Goal: Task Accomplishment & Management: Use online tool/utility

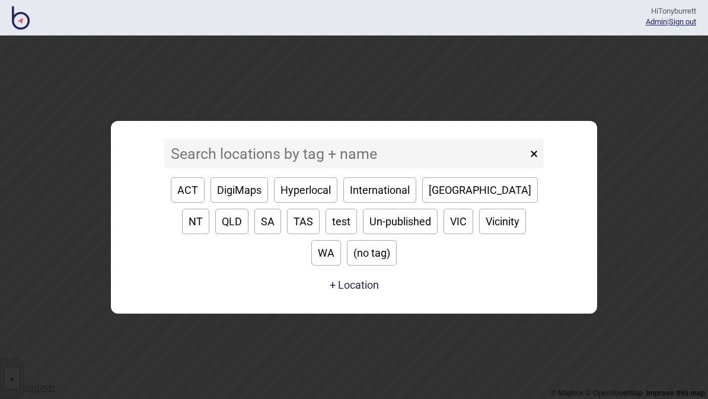
click at [258, 168] on input at bounding box center [345, 154] width 363 height 30
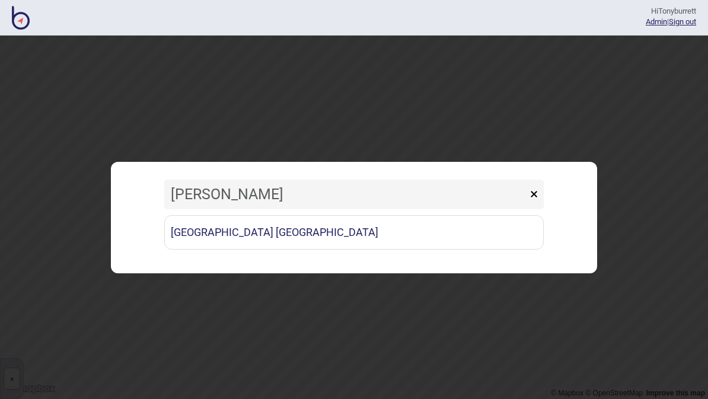
type input "Vincen"
click at [334, 237] on link "[GEOGRAPHIC_DATA] [GEOGRAPHIC_DATA]" at bounding box center [353, 232] width 379 height 34
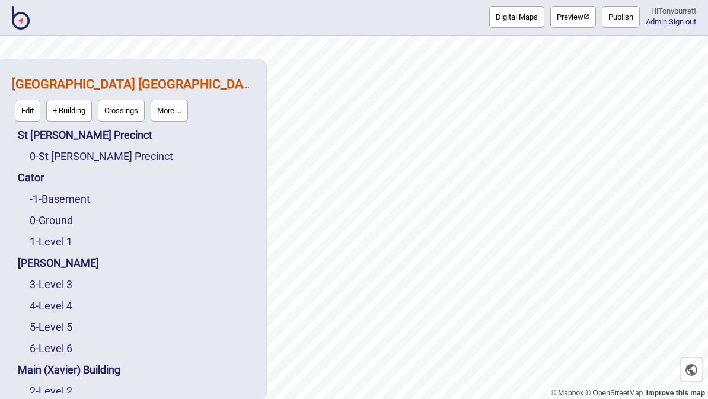
click at [98, 150] on link "0 - St Vincent's Precinct" at bounding box center [101, 156] width 143 height 12
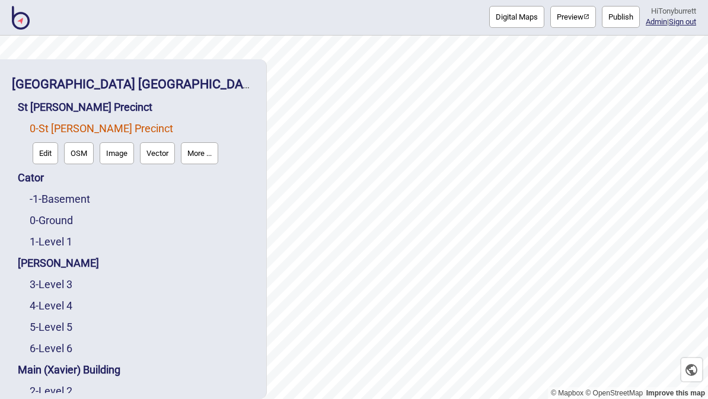
click at [48, 142] on button "Edit" at bounding box center [45, 153] width 25 height 22
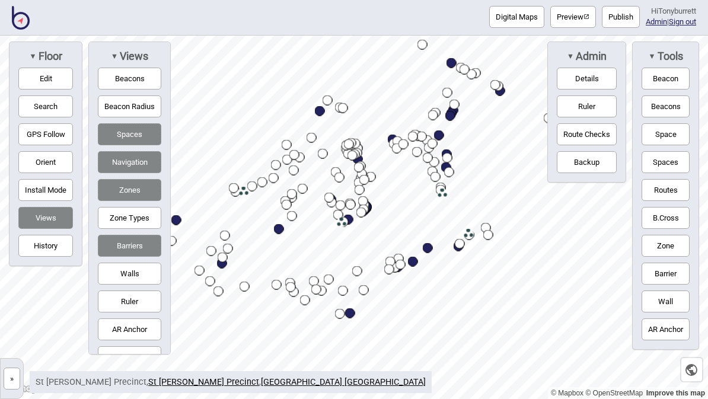
click at [115, 60] on span "▼" at bounding box center [114, 56] width 7 height 13
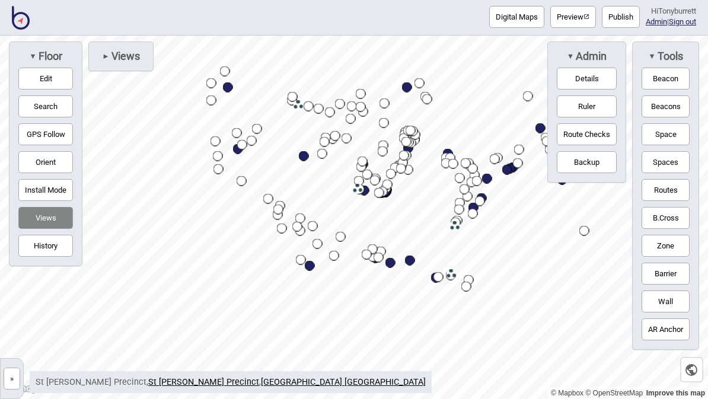
click at [20, 376] on button "»" at bounding box center [12, 379] width 17 height 22
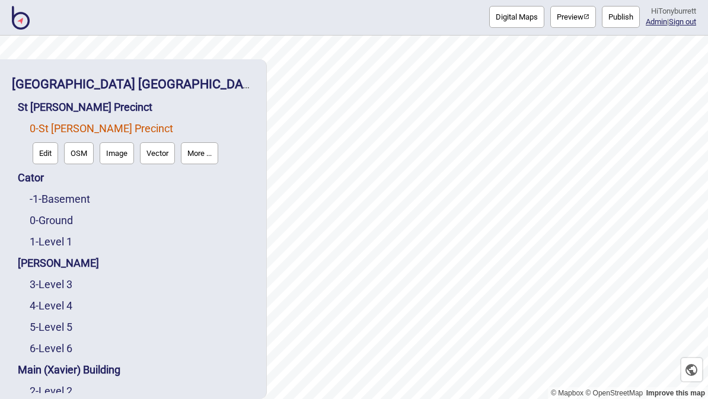
click at [100, 101] on link "St [PERSON_NAME] Precinct" at bounding box center [85, 107] width 135 height 12
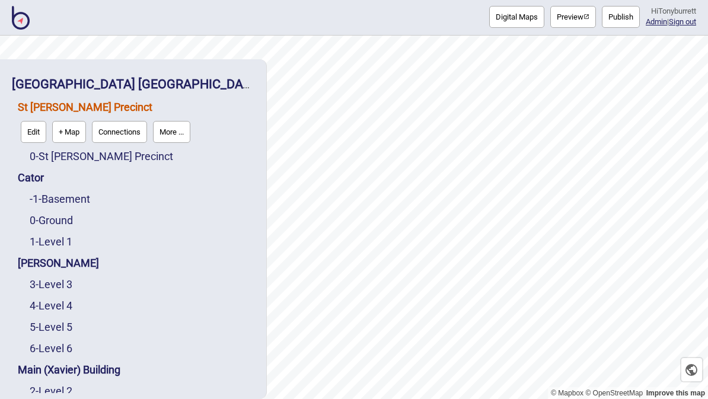
click at [30, 121] on button "Edit" at bounding box center [33, 132] width 25 height 22
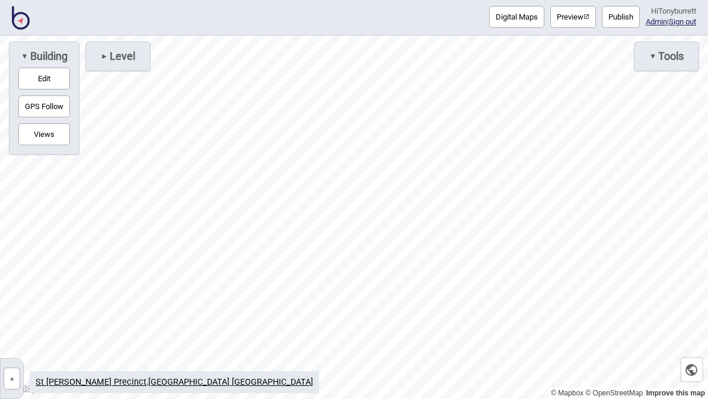
click at [8, 376] on button "»" at bounding box center [12, 379] width 17 height 22
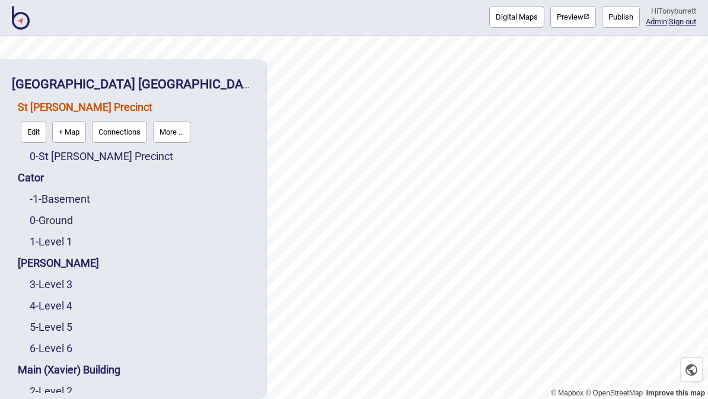
click at [106, 76] on strong "[GEOGRAPHIC_DATA] [GEOGRAPHIC_DATA]" at bounding box center [137, 83] width 250 height 15
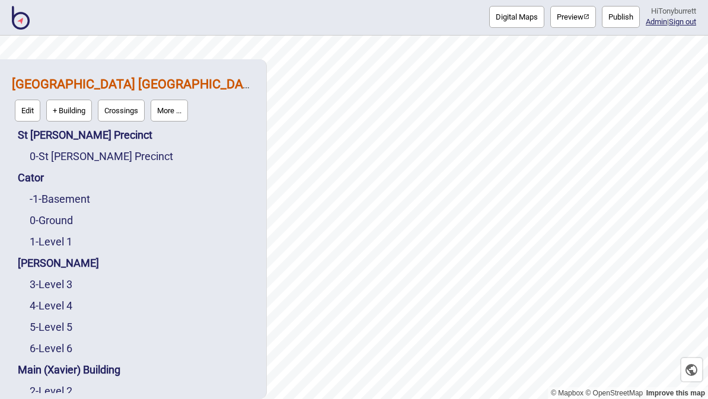
click at [37, 100] on button "Edit" at bounding box center [27, 111] width 25 height 22
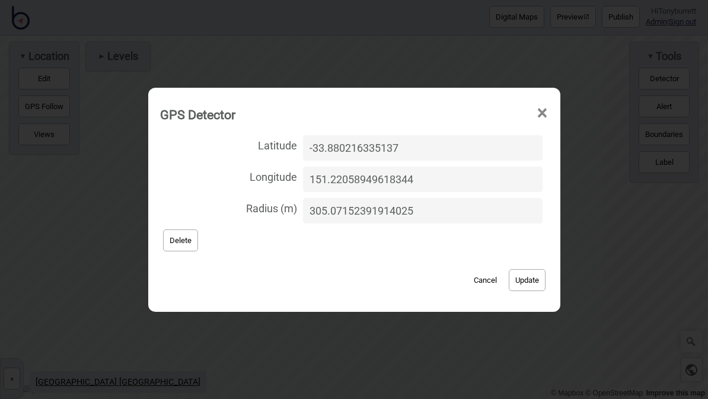
click at [468, 288] on button "Cancel" at bounding box center [485, 280] width 35 height 22
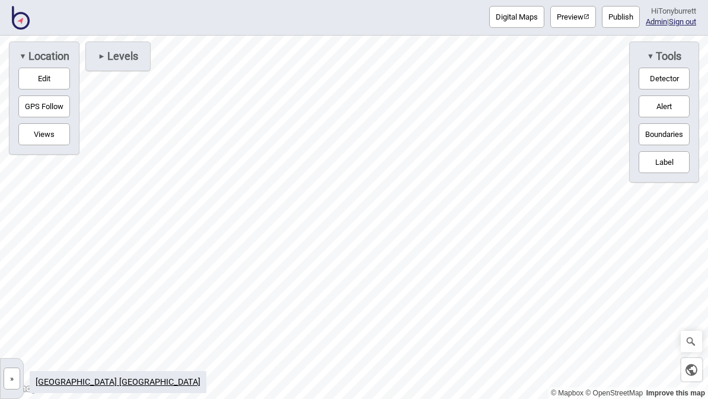
click at [9, 381] on button "»" at bounding box center [12, 379] width 17 height 22
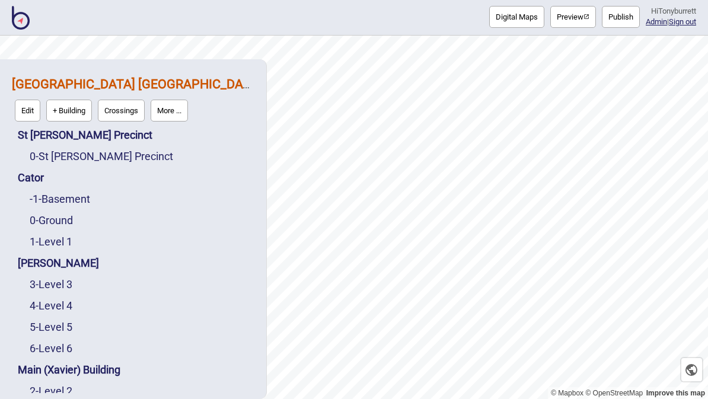
click at [95, 150] on link "0 - St Vincent's Precinct" at bounding box center [101, 156] width 143 height 12
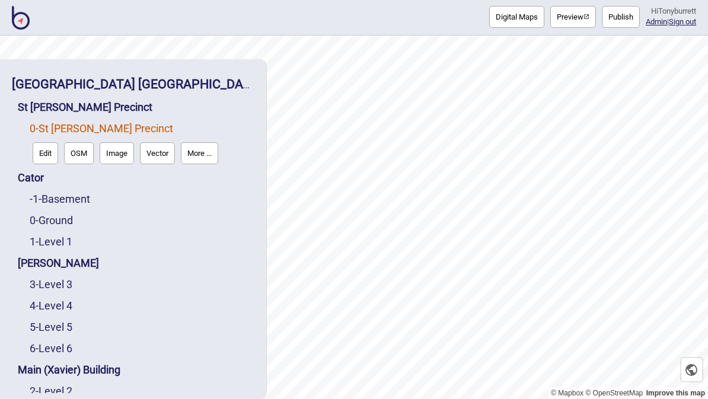
click at [45, 142] on button "Edit" at bounding box center [45, 153] width 25 height 22
